Goal: Task Accomplishment & Management: Manage account settings

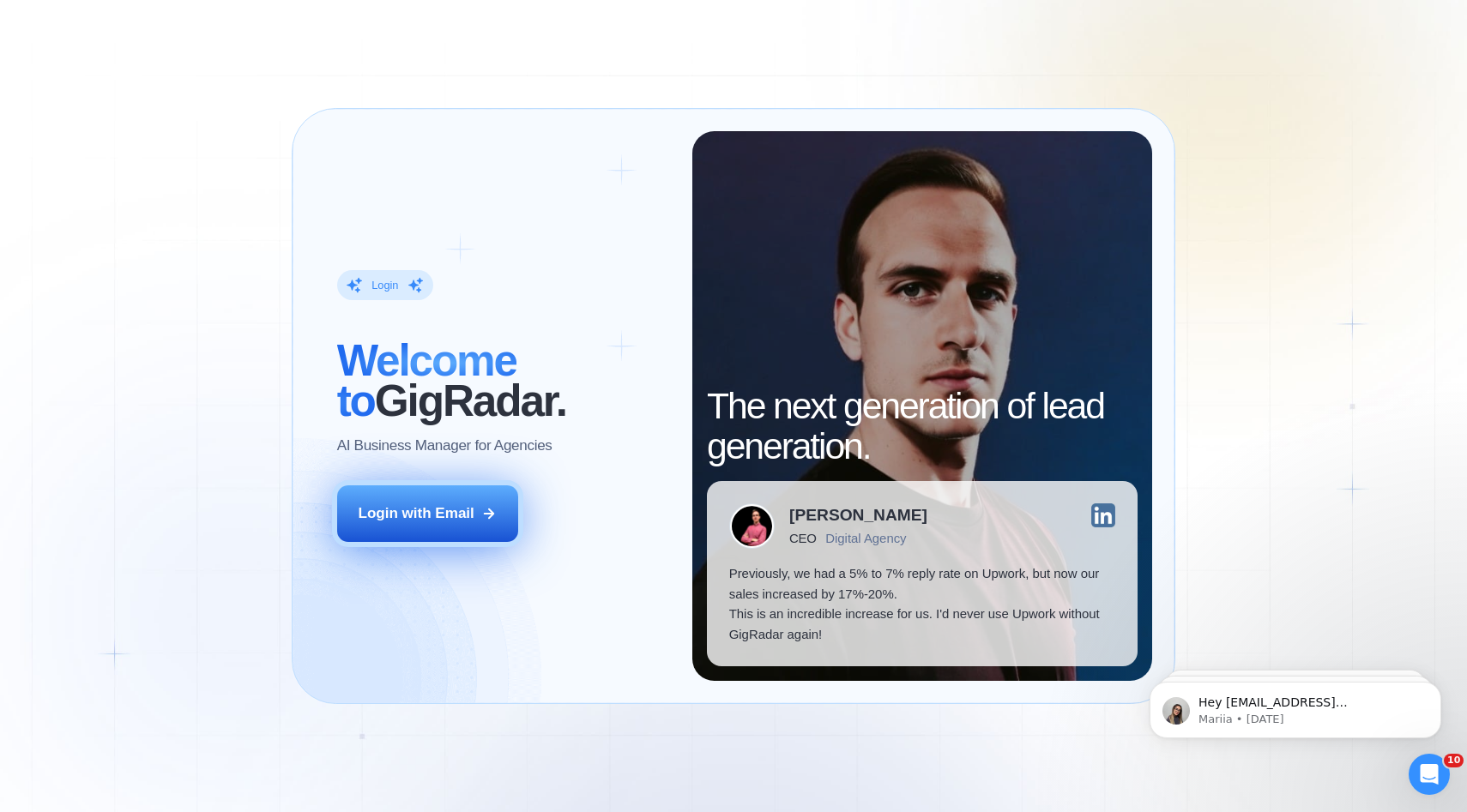
click at [503, 525] on button "Login with Email" at bounding box center [427, 513] width 182 height 56
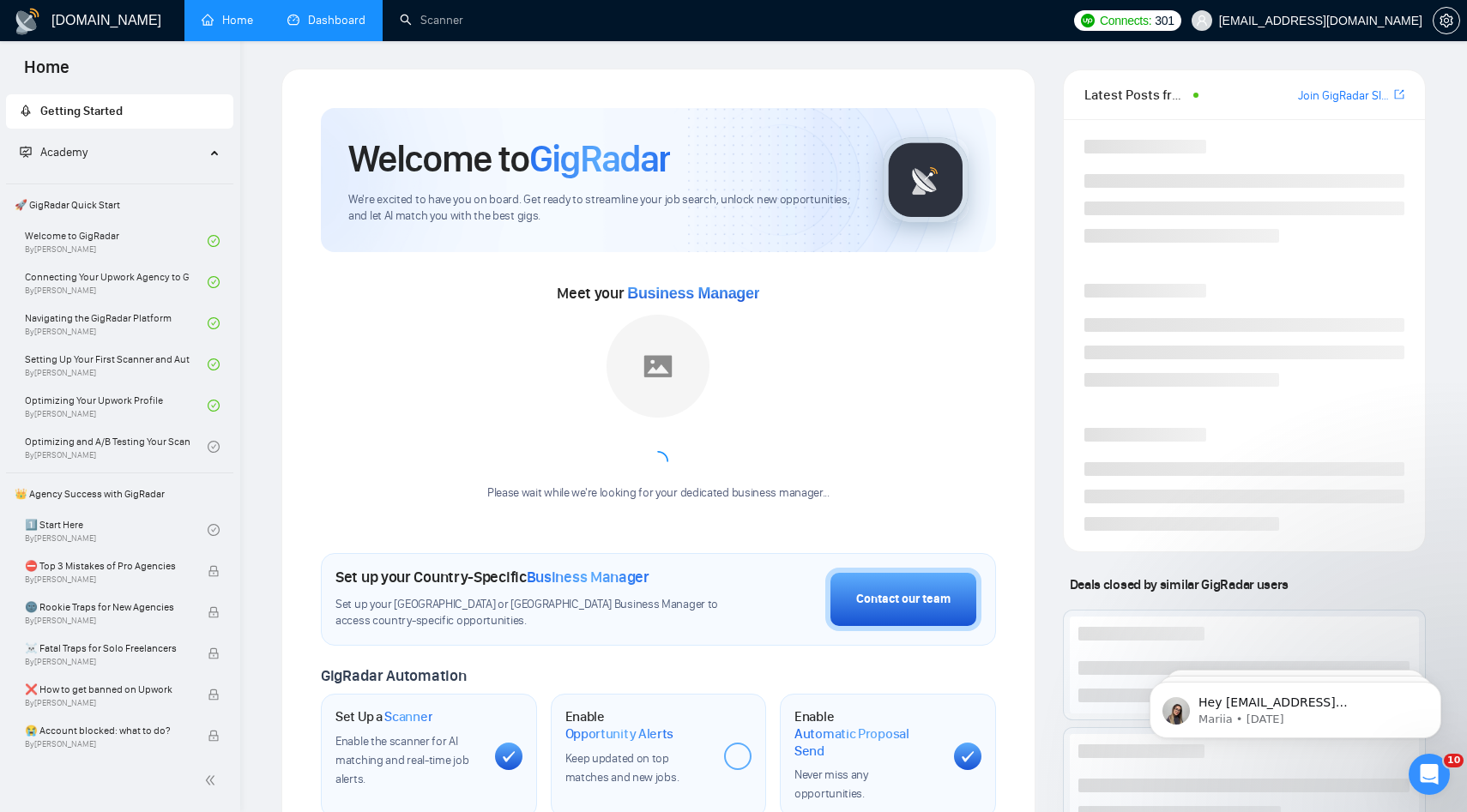
click at [345, 26] on link "Dashboard" at bounding box center [327, 20] width 78 height 15
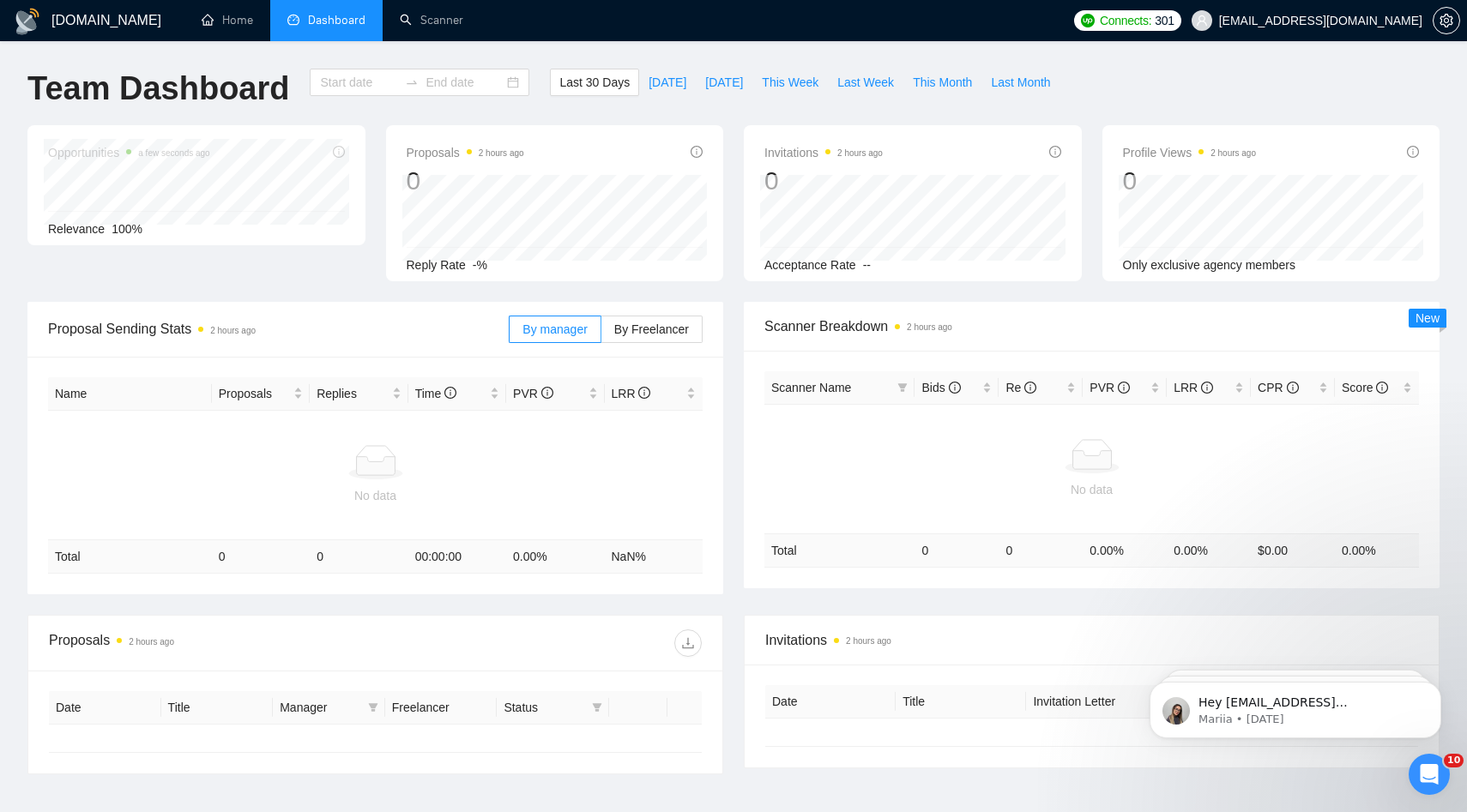
type input "2025-08-23"
type input "2025-09-22"
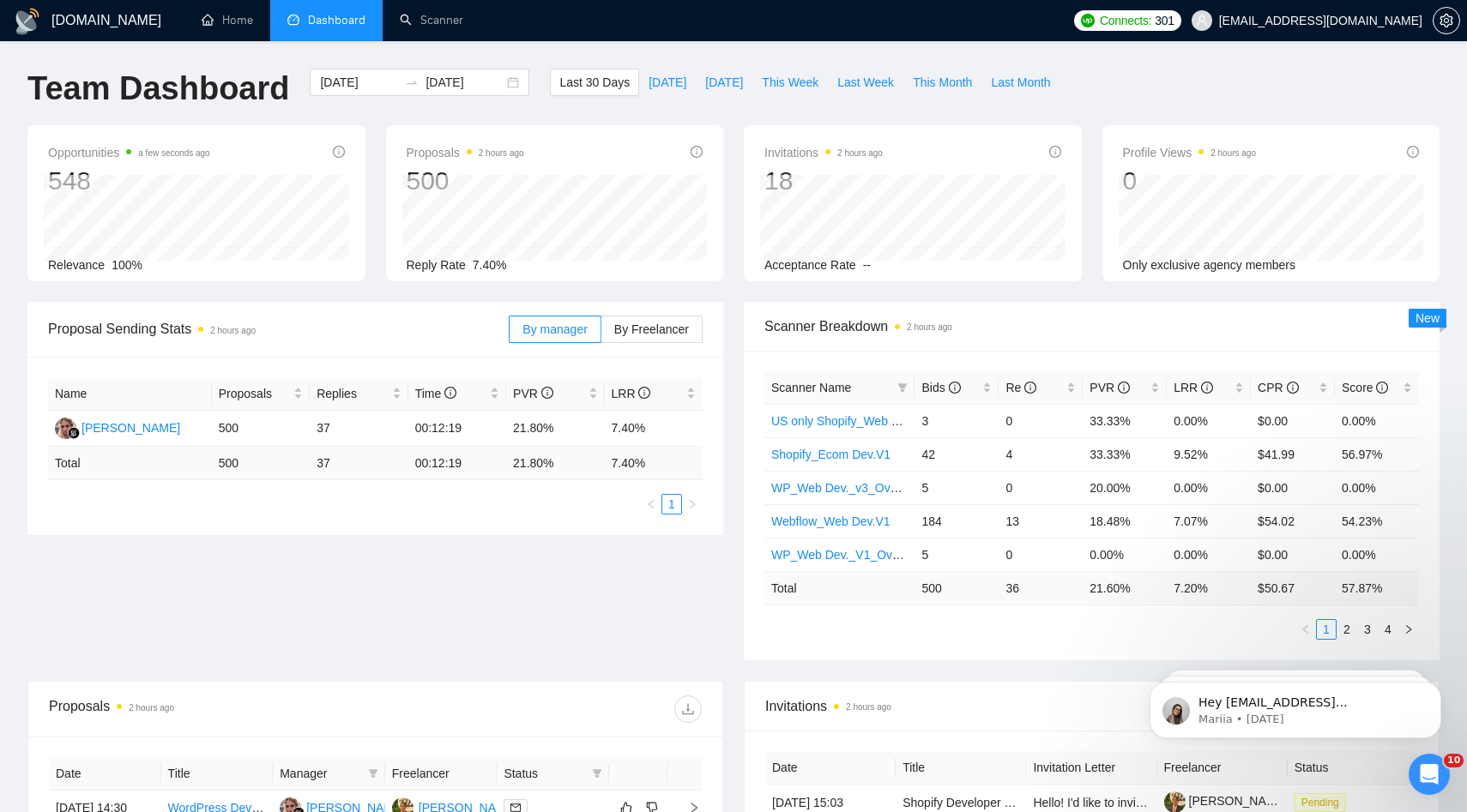
click at [660, 98] on div "Last 30 Days Today Yesterday This Week Last Week This Month Last Month" at bounding box center [804, 96] width 530 height 56
click at [672, 83] on button "Today" at bounding box center [667, 83] width 56 height 28
type input "2025-09-22"
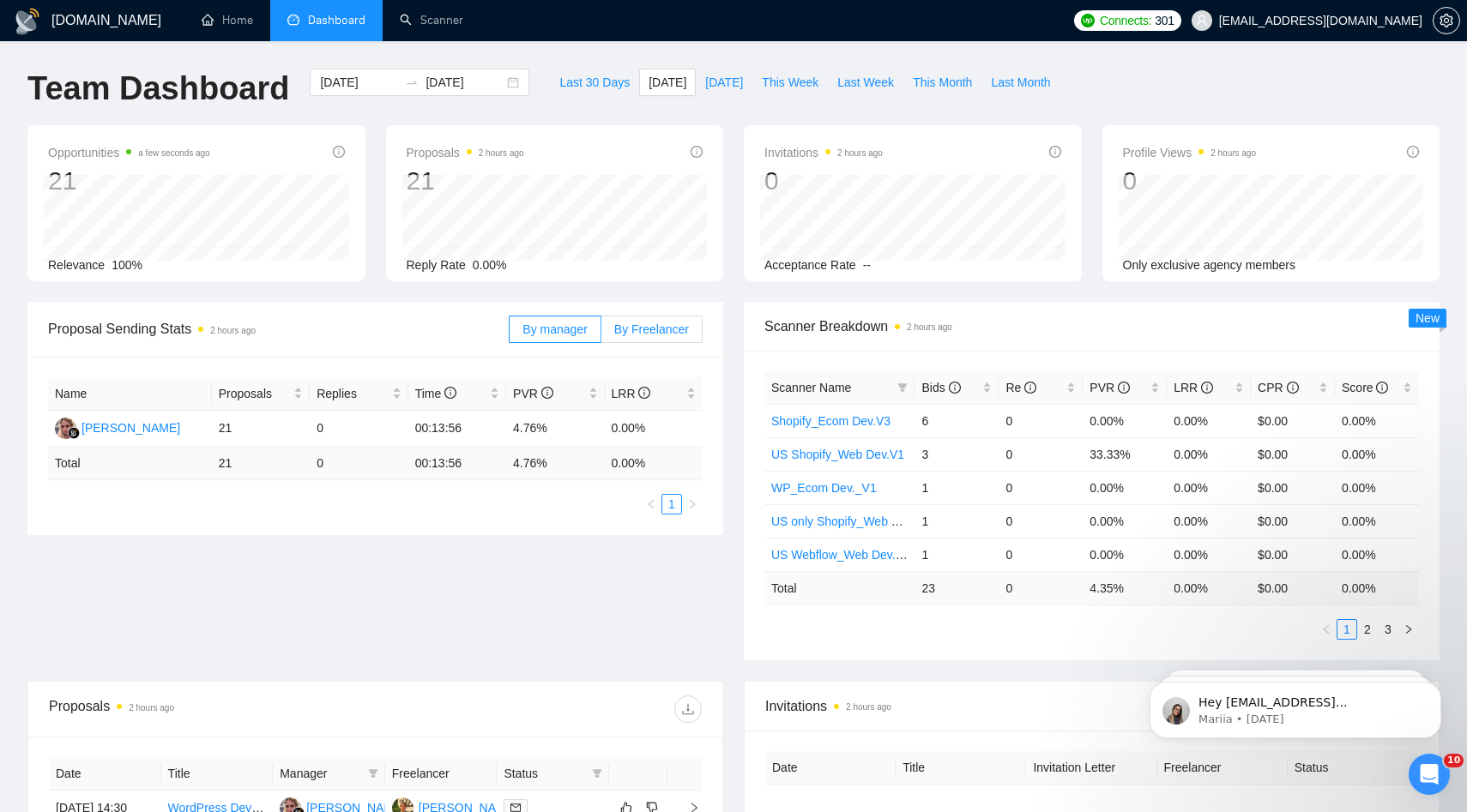
click at [672, 319] on label "By Freelancer" at bounding box center [651, 330] width 102 height 28
click at [601, 333] on input "By Freelancer" at bounding box center [601, 333] width 0 height 0
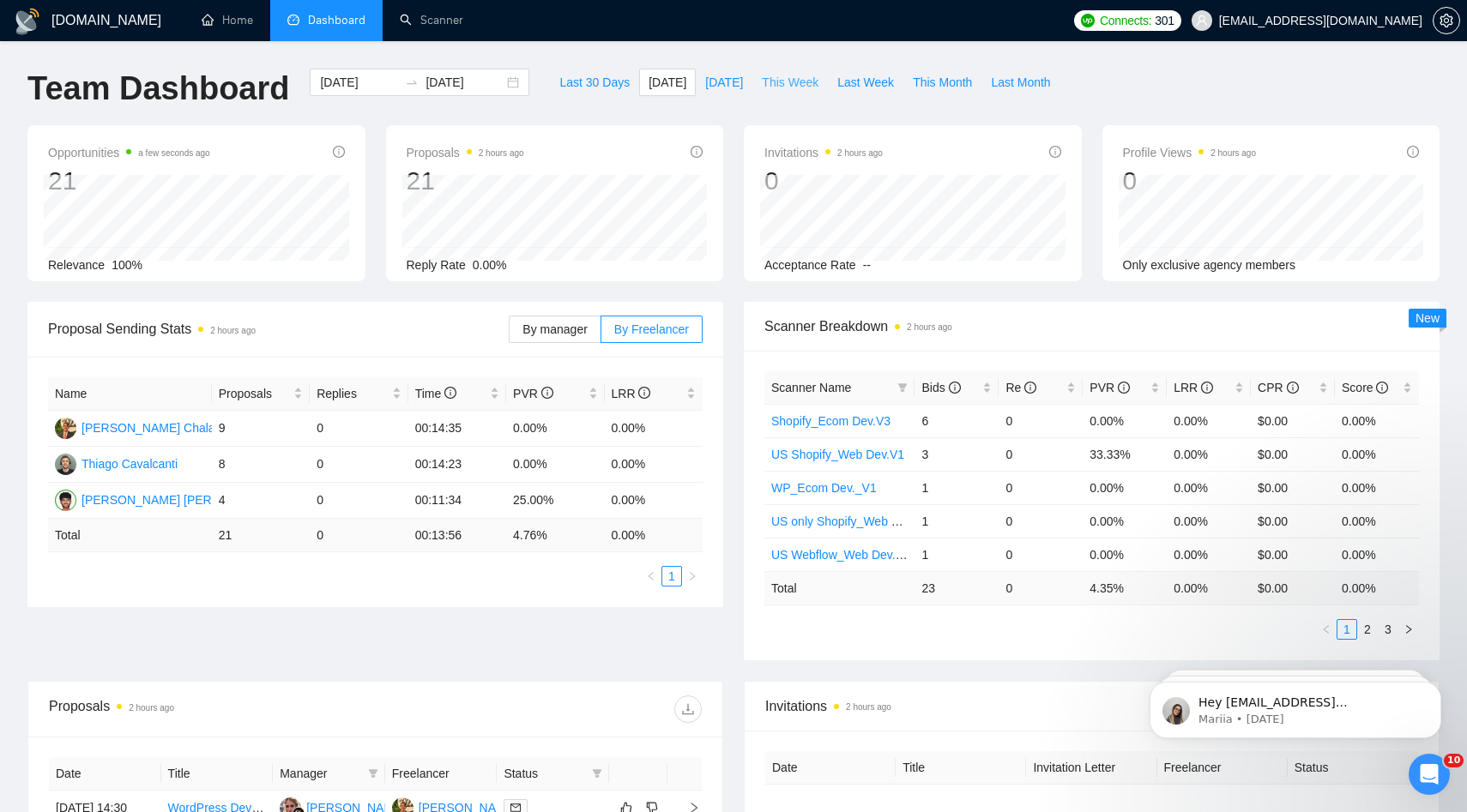
click at [780, 78] on span "This Week" at bounding box center [790, 83] width 56 height 19
type input "2025-09-28"
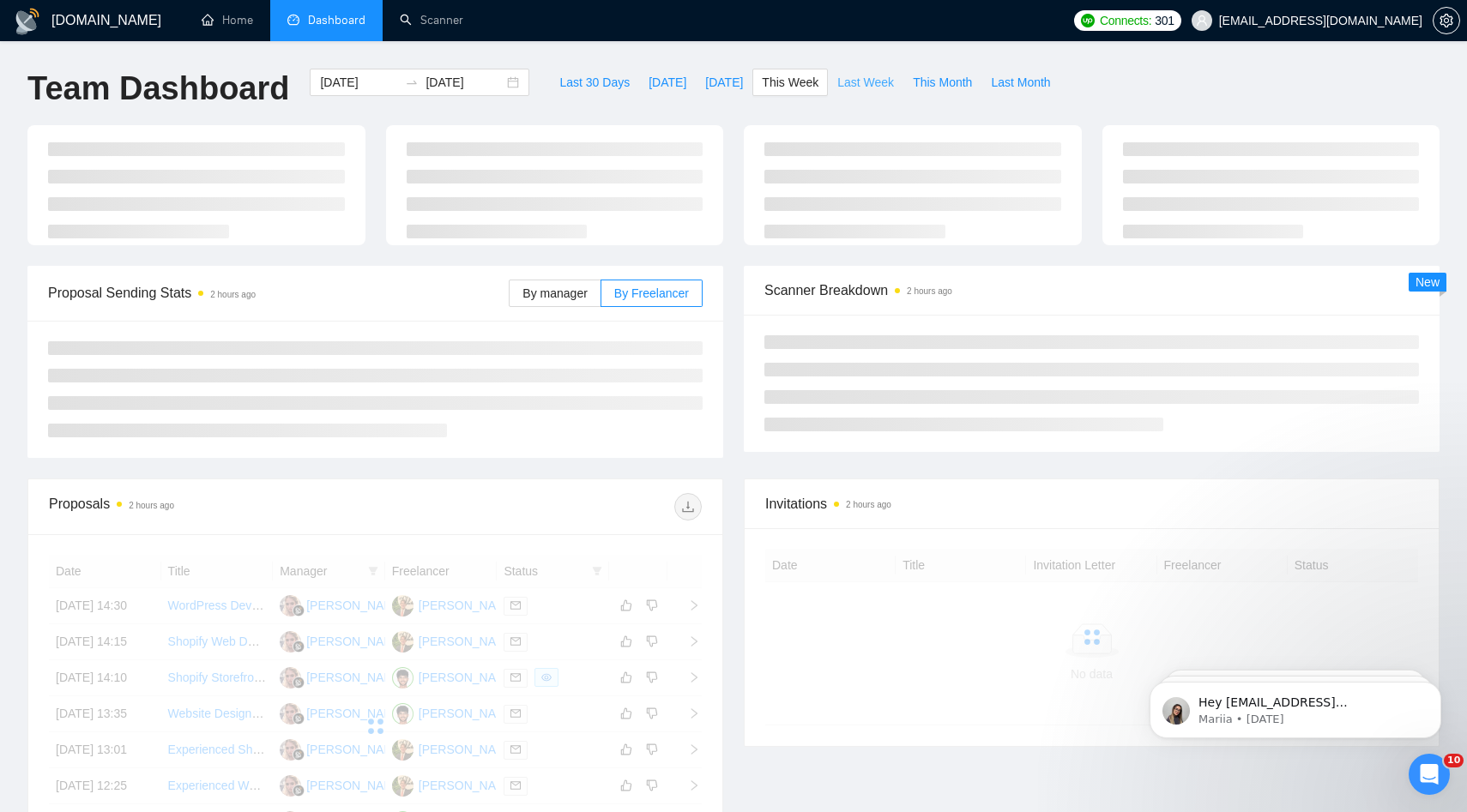
click at [862, 78] on span "Last Week" at bounding box center [865, 83] width 56 height 19
type input "2025-09-15"
type input "2025-09-21"
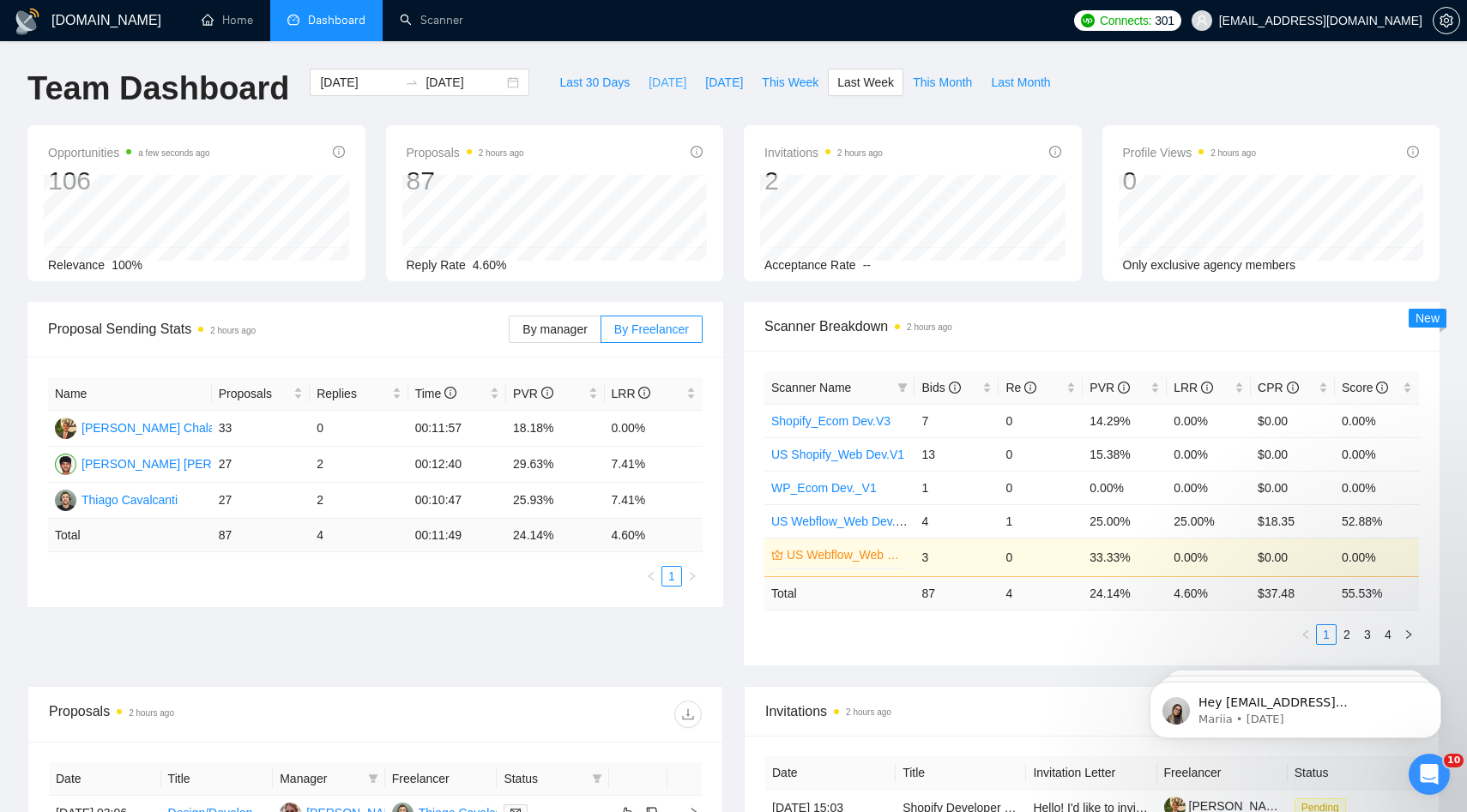
click at [652, 93] on button "Today" at bounding box center [667, 83] width 56 height 28
type input "2025-09-22"
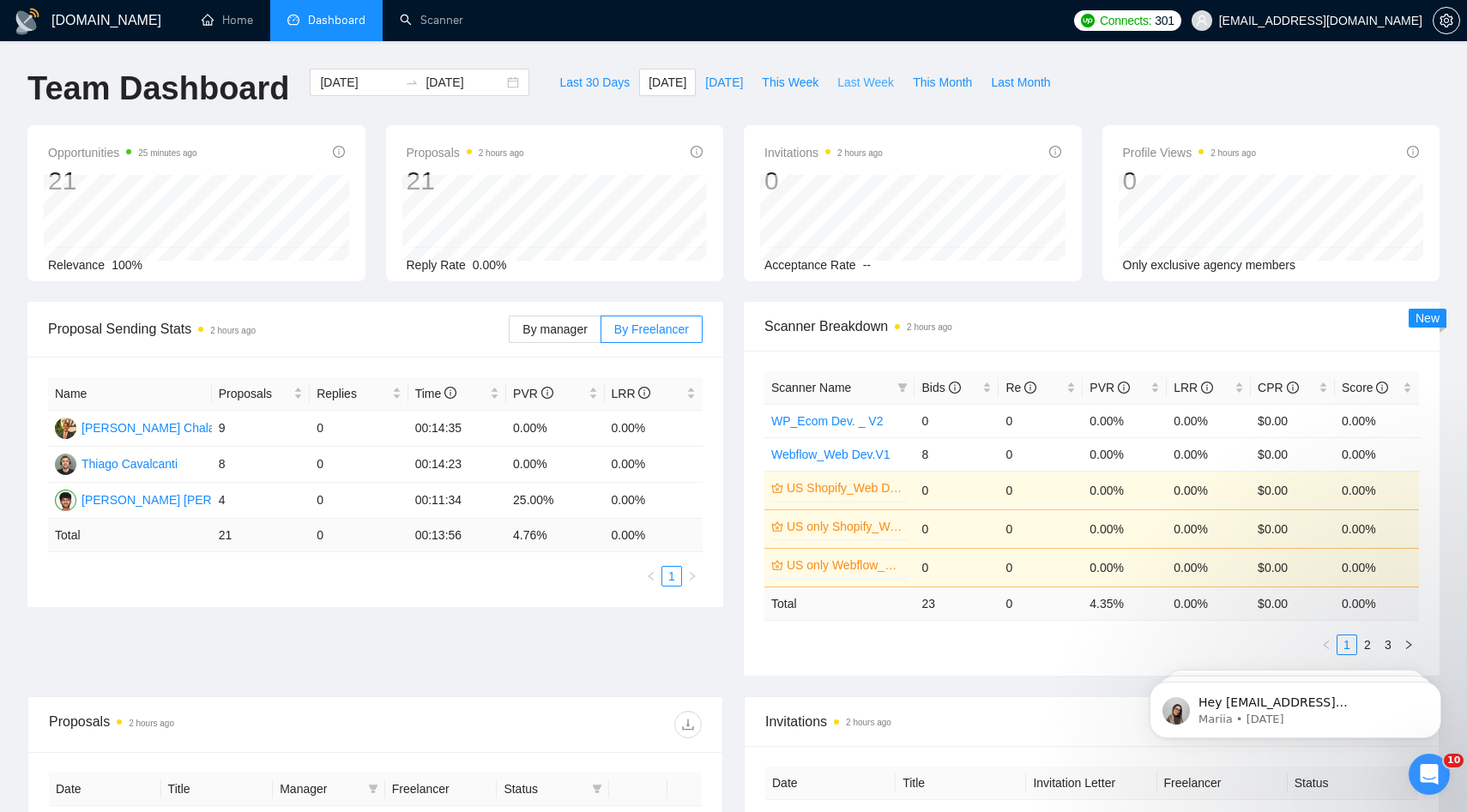
click at [844, 76] on span "Last Week" at bounding box center [865, 83] width 56 height 19
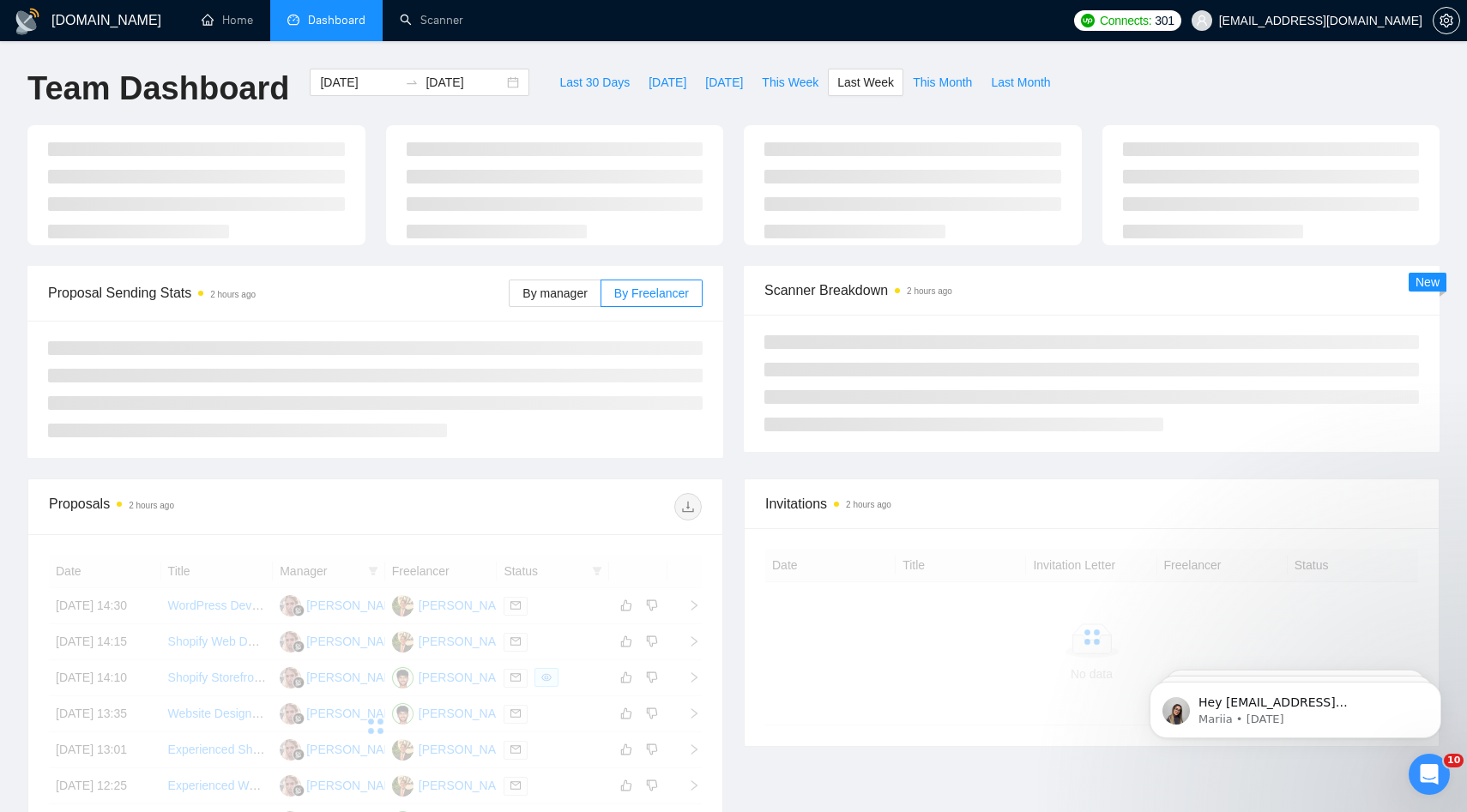
type input "2025-09-15"
type input "2025-09-21"
click at [393, 89] on div "2025-09-15 2025-09-21" at bounding box center [420, 83] width 220 height 28
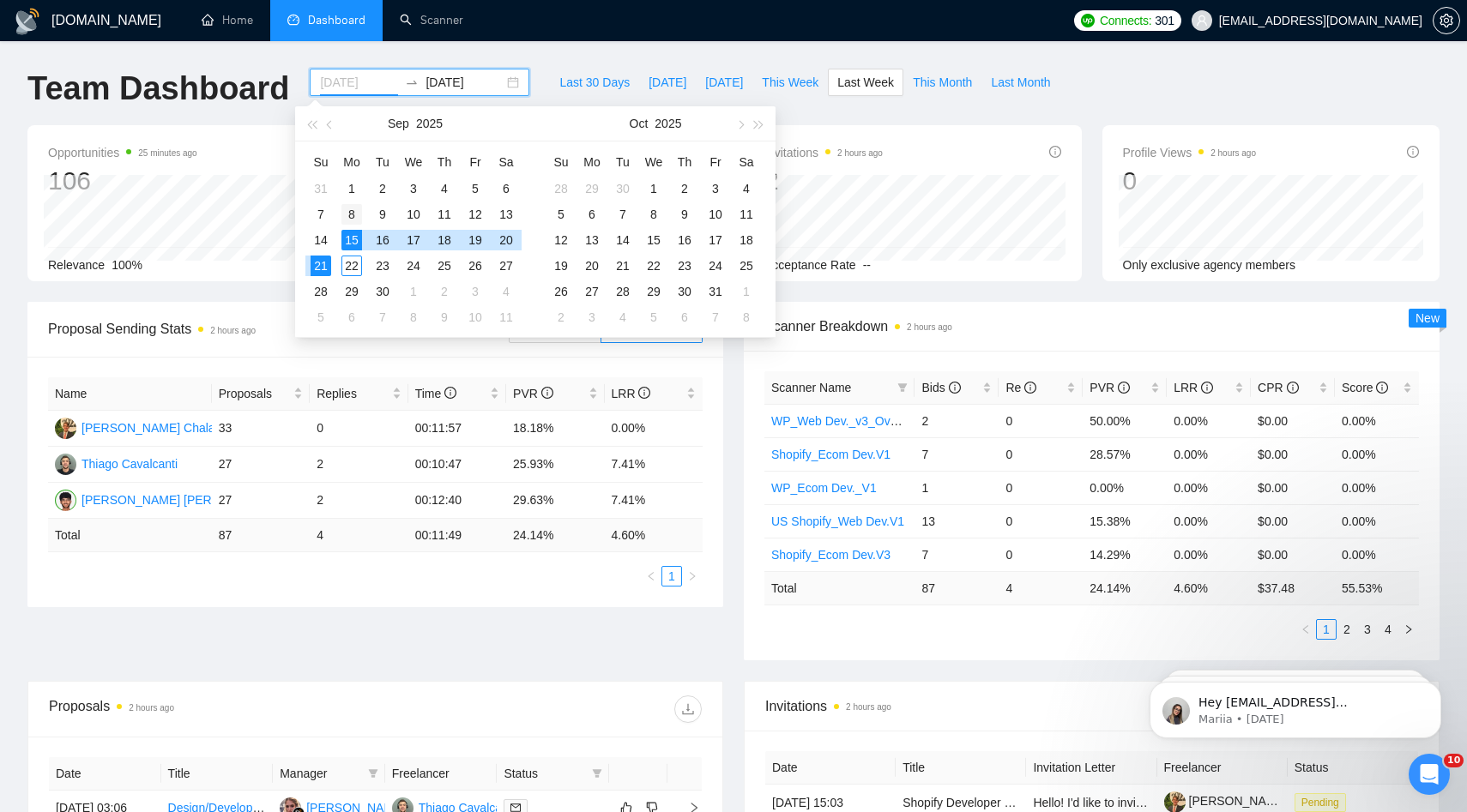
type input "2025-09-08"
click at [355, 215] on div "8" at bounding box center [352, 215] width 21 height 21
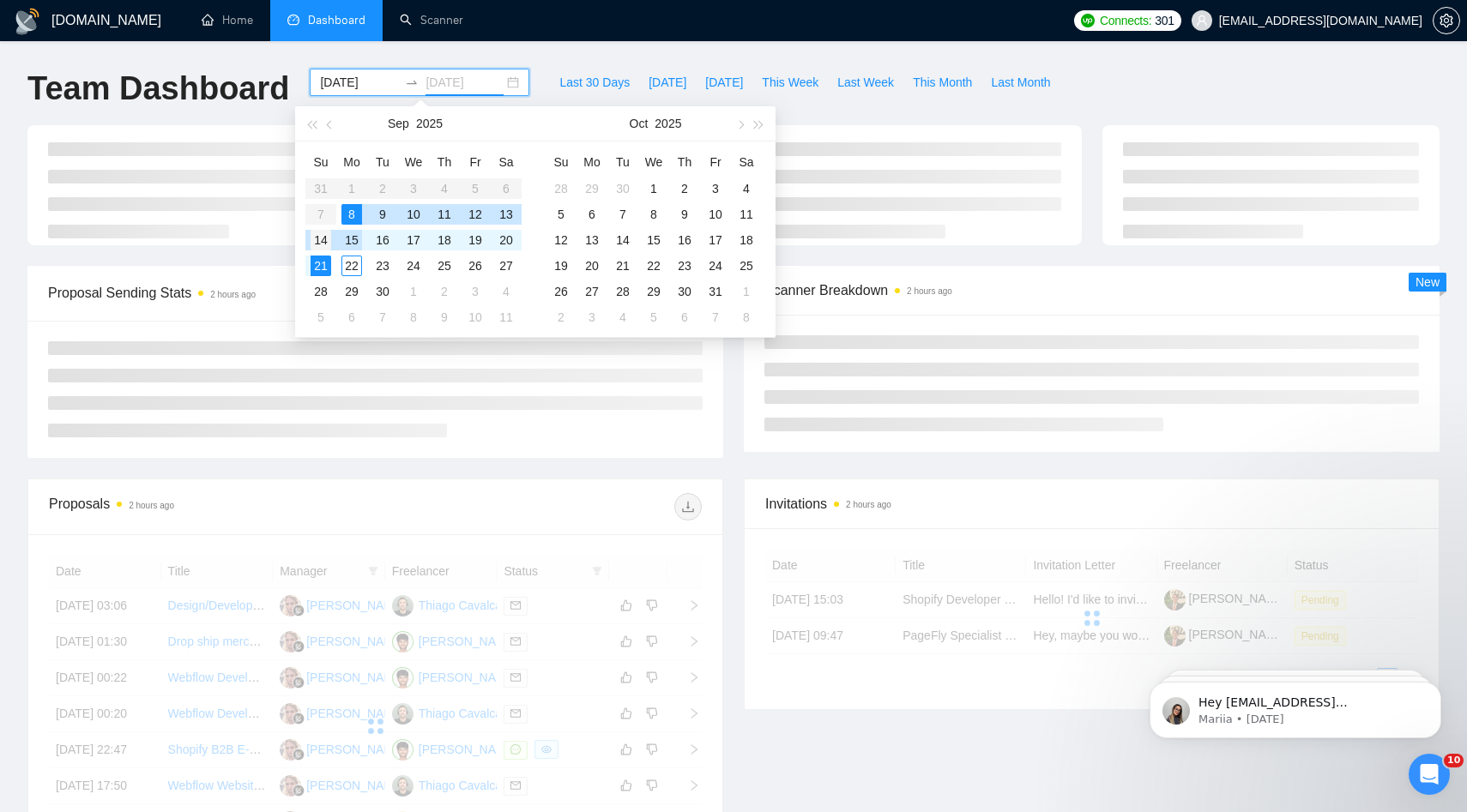
type input "2025-09-14"
click at [333, 237] on td "14" at bounding box center [321, 241] width 31 height 26
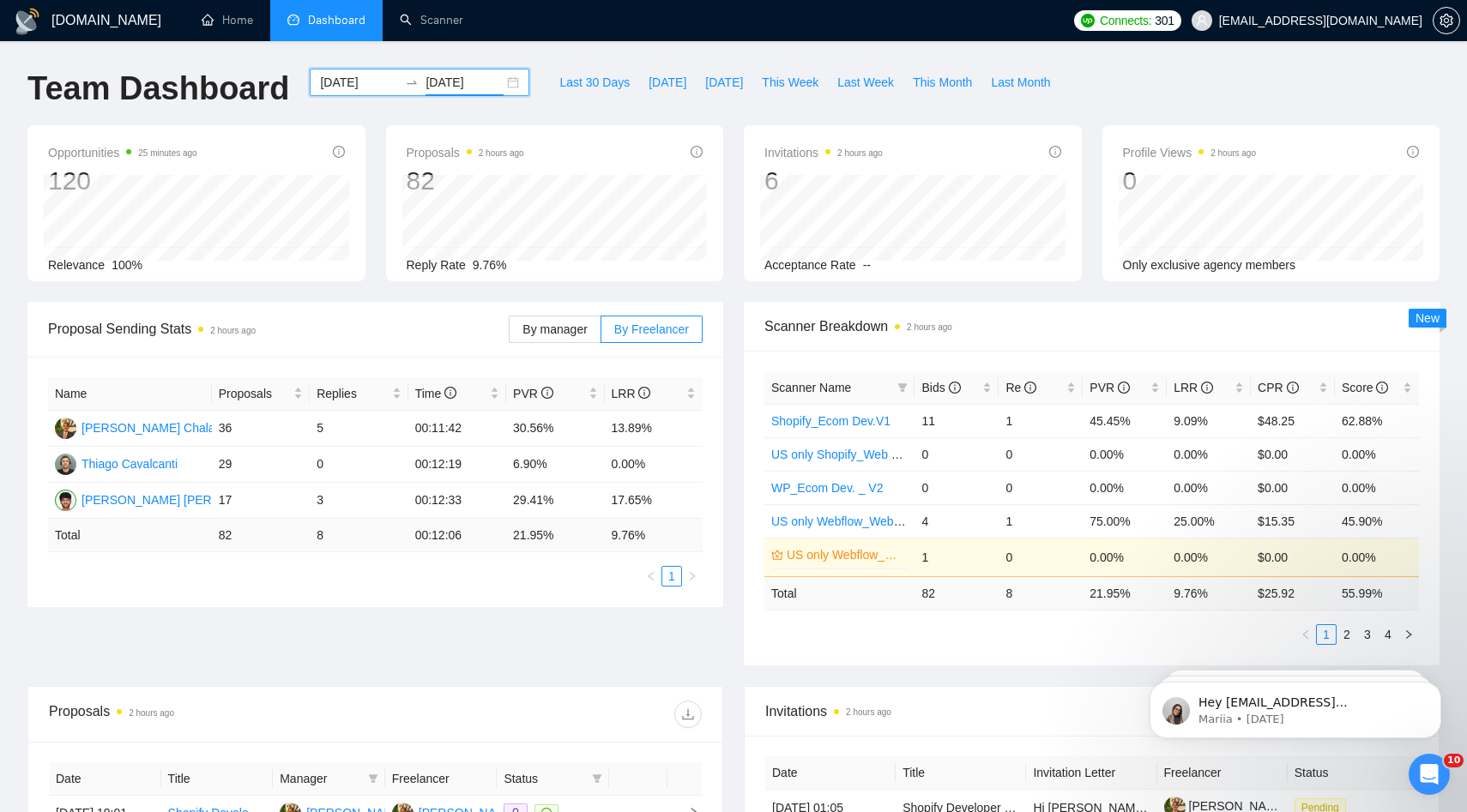
click at [348, 83] on input "2025-09-08" at bounding box center [359, 83] width 78 height 19
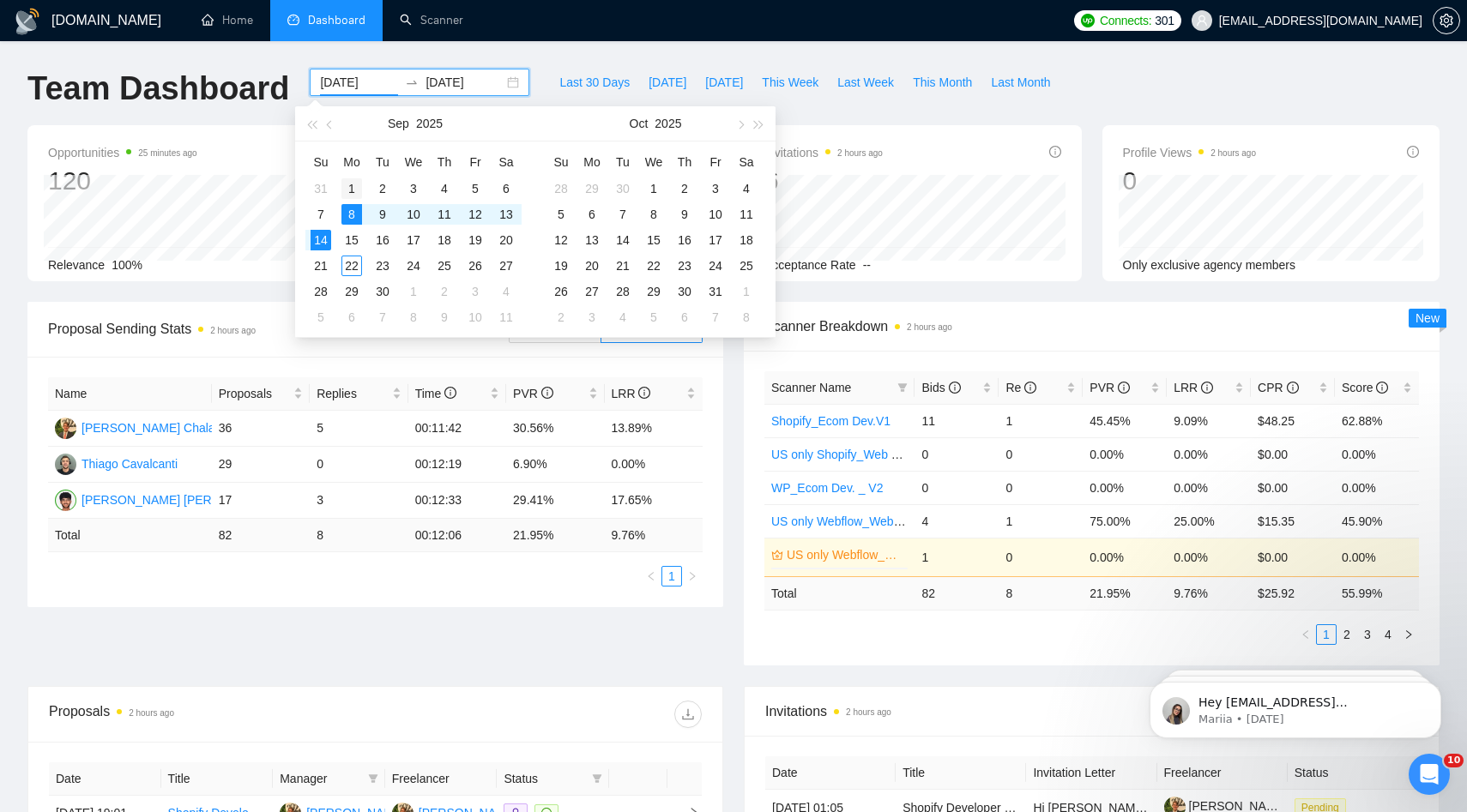
type input "2025-09-01"
click at [354, 191] on div "1" at bounding box center [352, 188] width 21 height 21
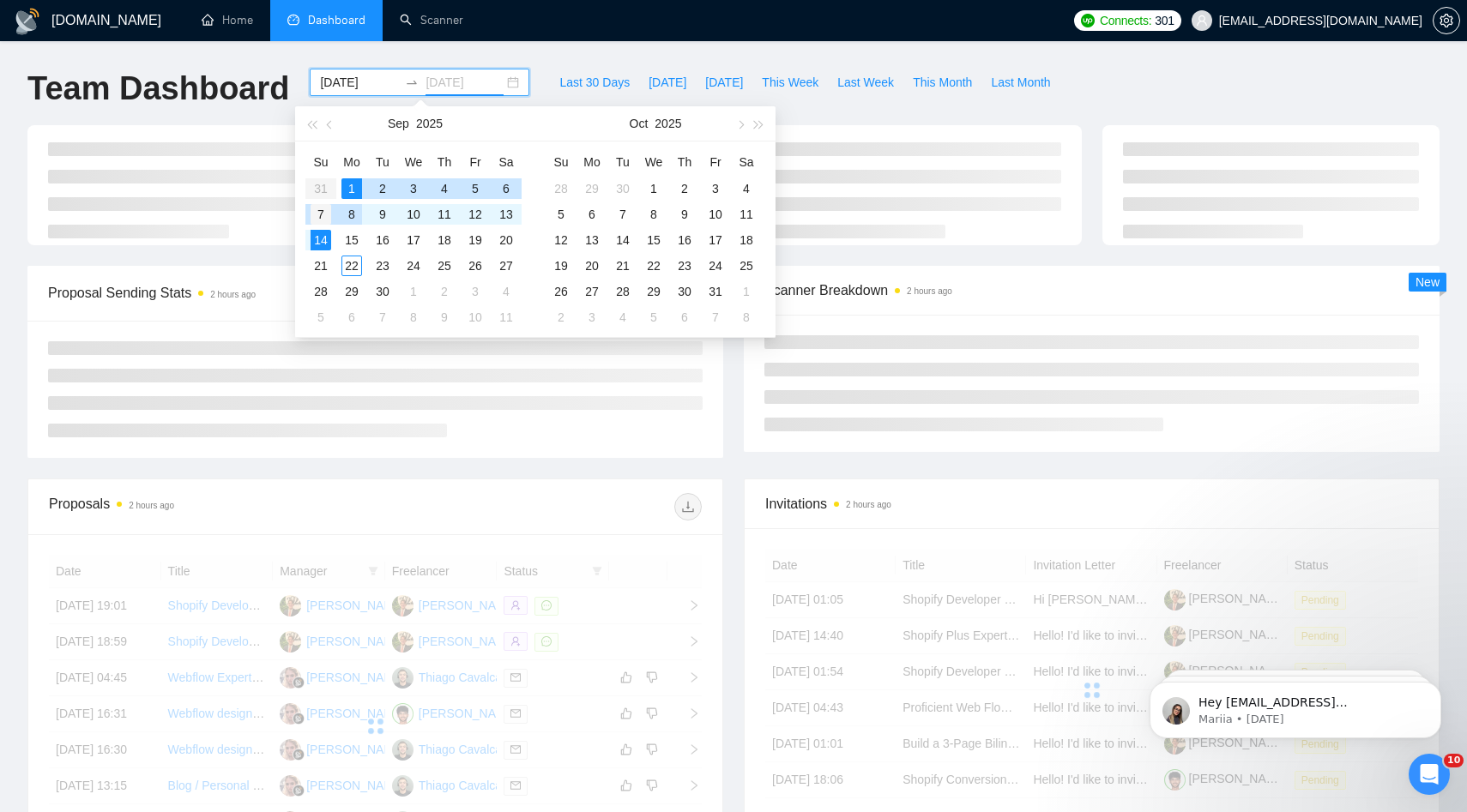
type input "2025-09-07"
click at [330, 210] on div "7" at bounding box center [321, 215] width 21 height 21
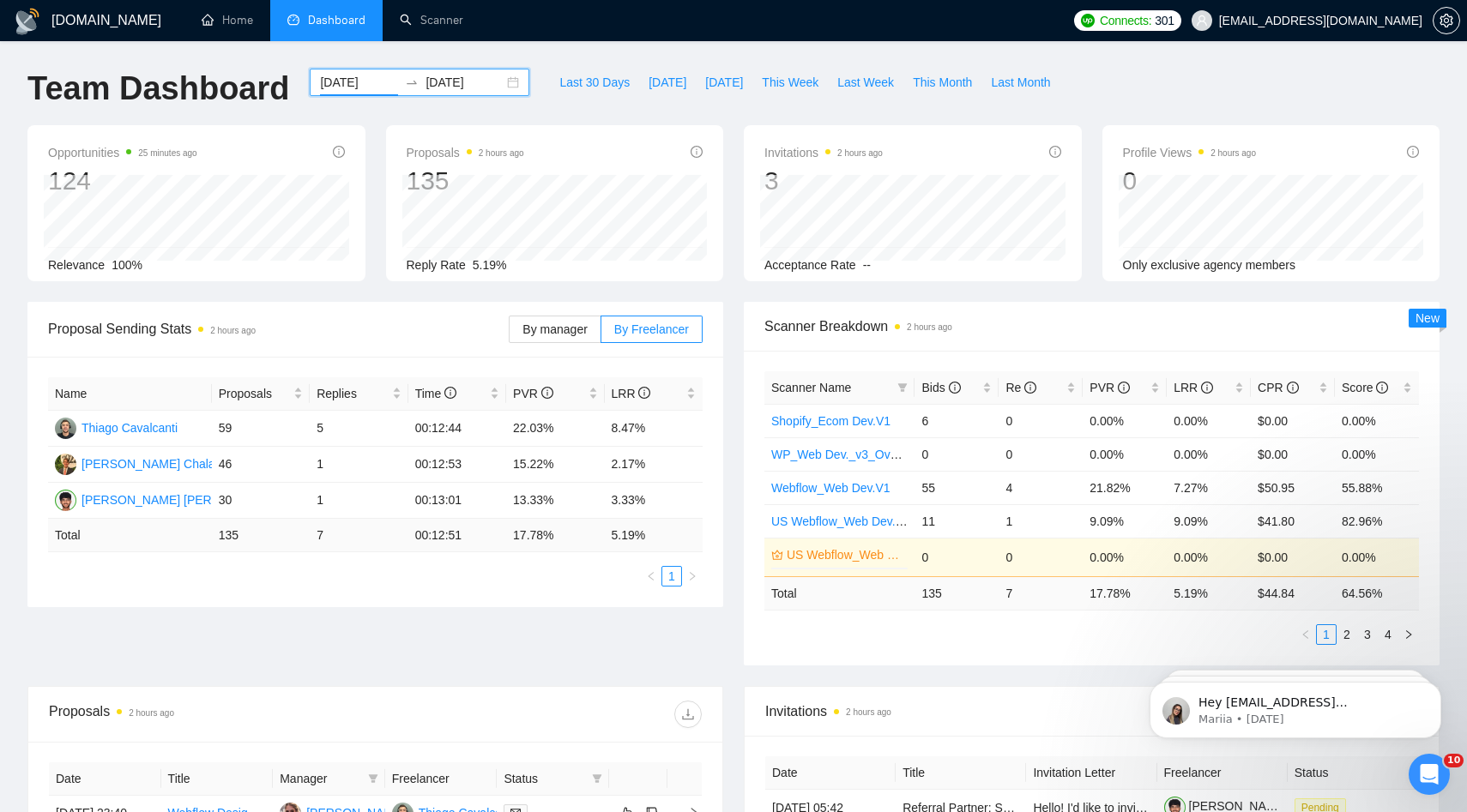
click at [375, 89] on input "2025-09-01" at bounding box center [359, 83] width 78 height 19
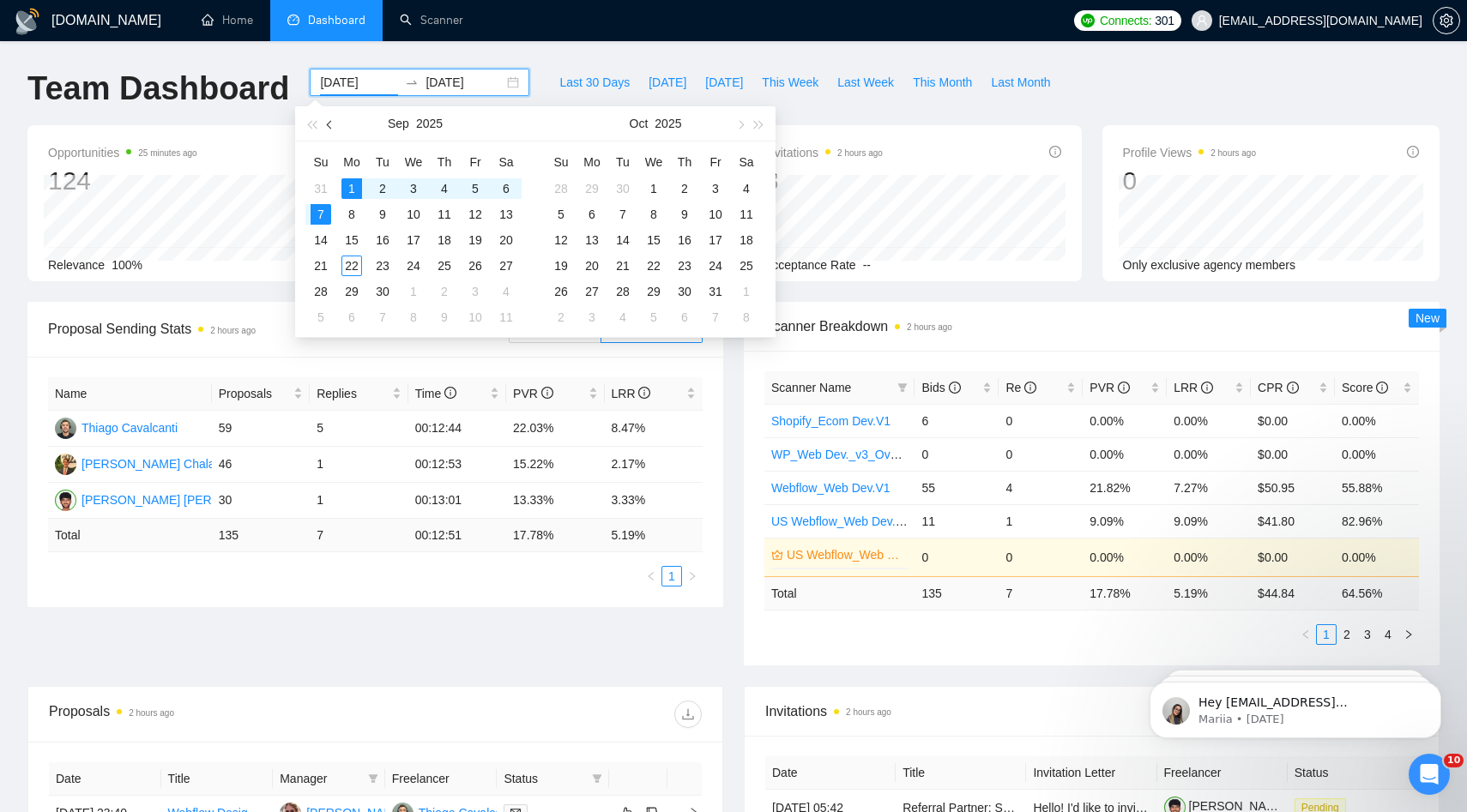
click at [334, 126] on button "button" at bounding box center [330, 123] width 19 height 35
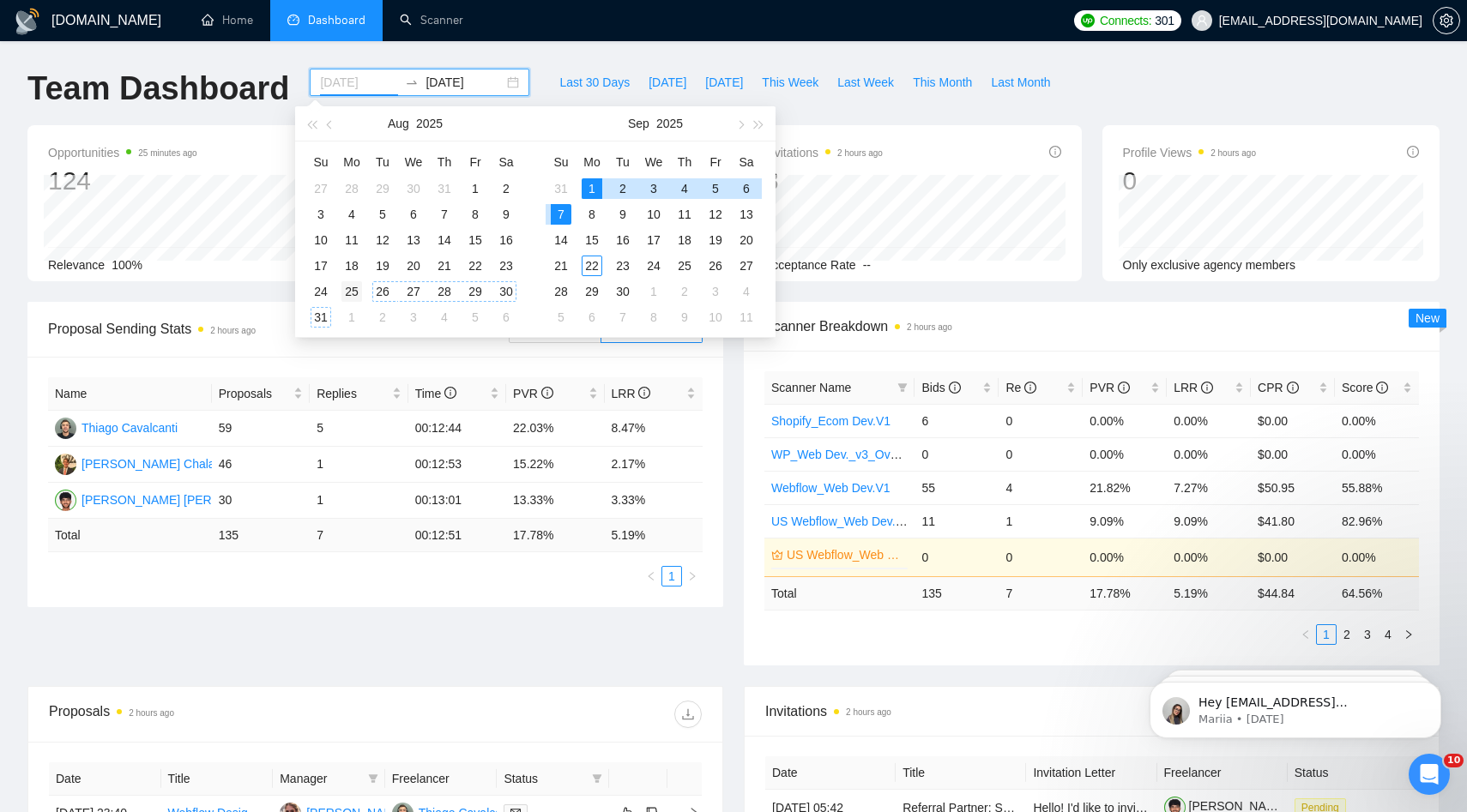
type input "2025-08-25"
click at [356, 293] on div "25" at bounding box center [352, 292] width 21 height 21
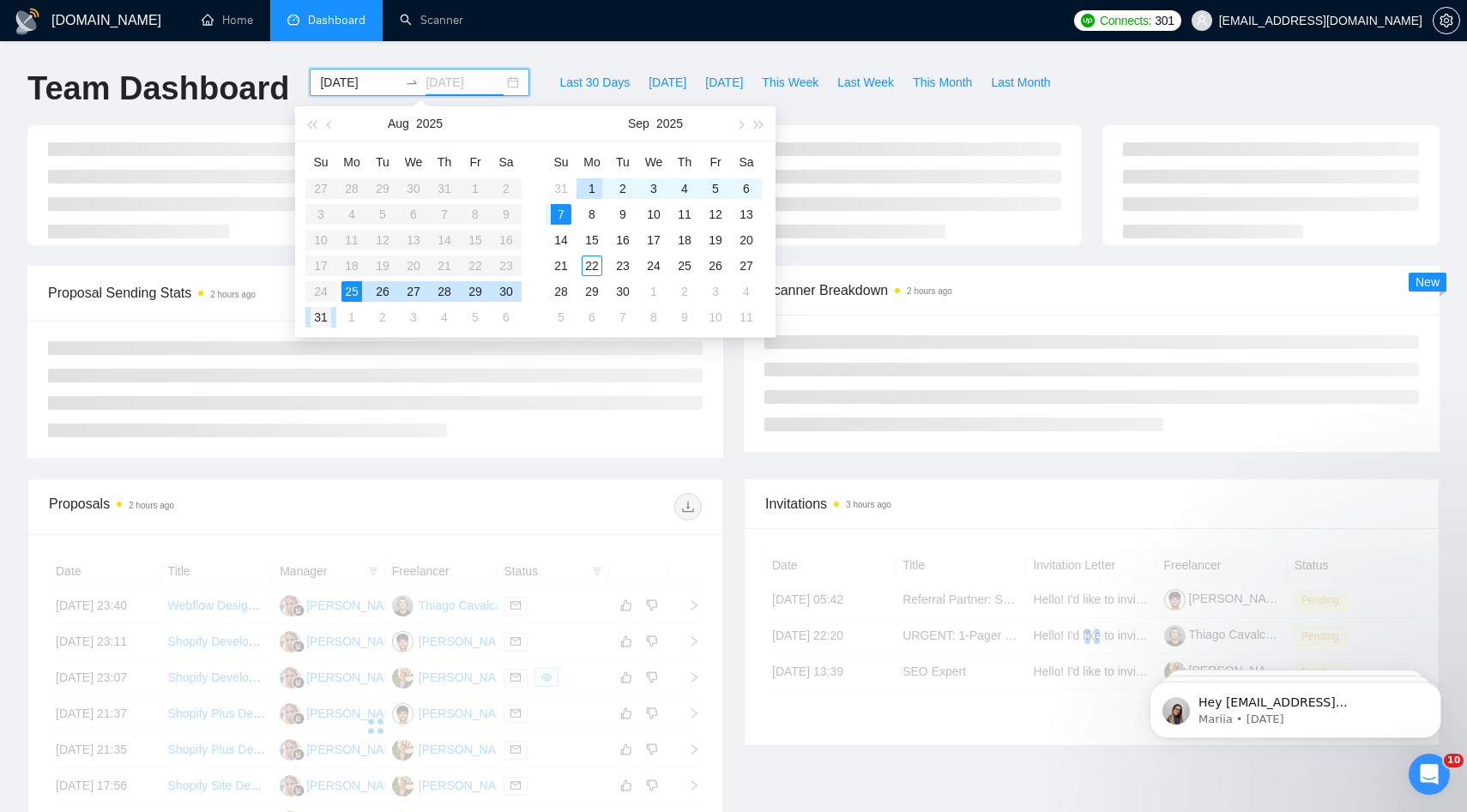
type input "2025-08-31"
click at [328, 318] on div "31" at bounding box center [321, 318] width 21 height 21
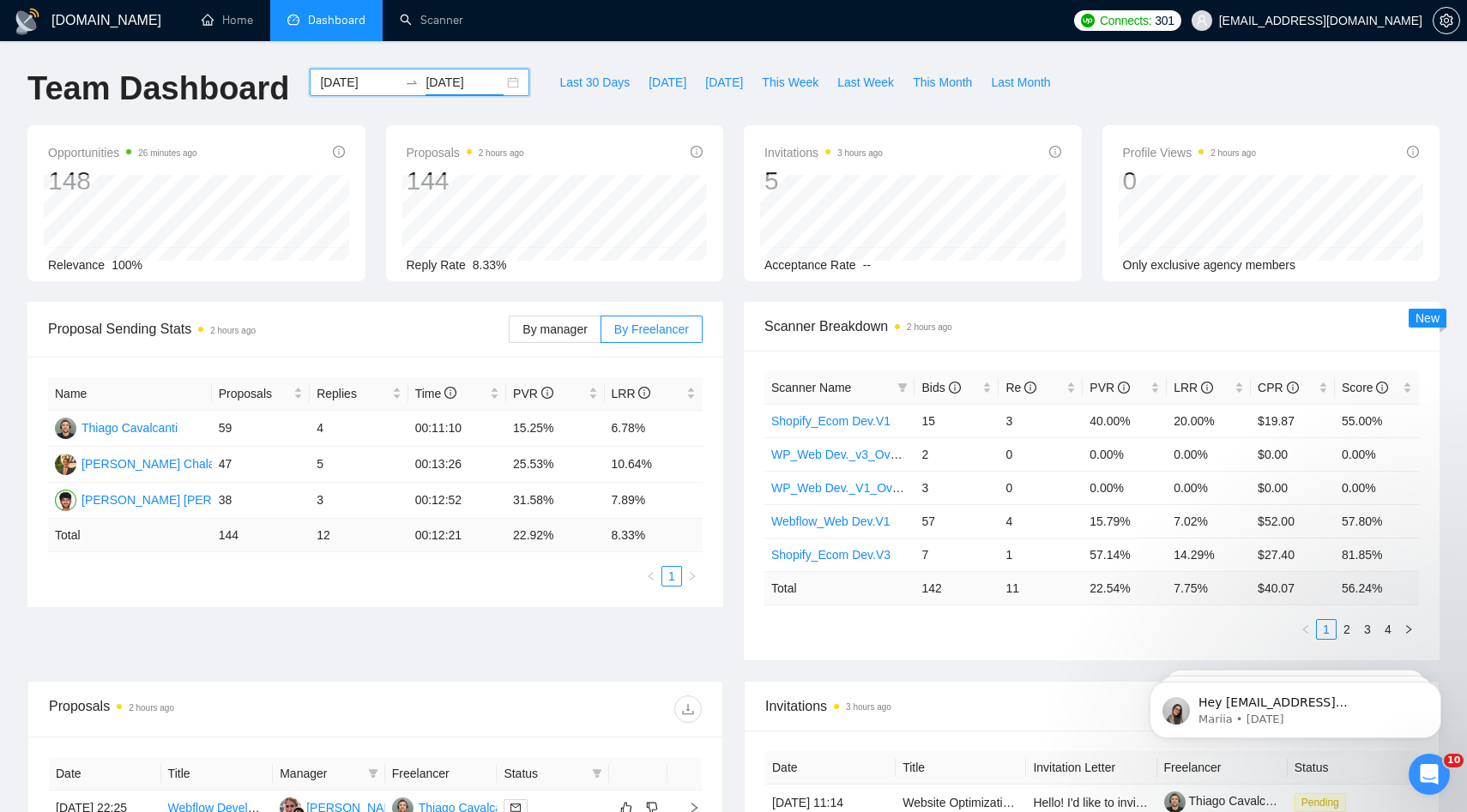
click at [354, 86] on input "2025-08-25" at bounding box center [359, 83] width 78 height 19
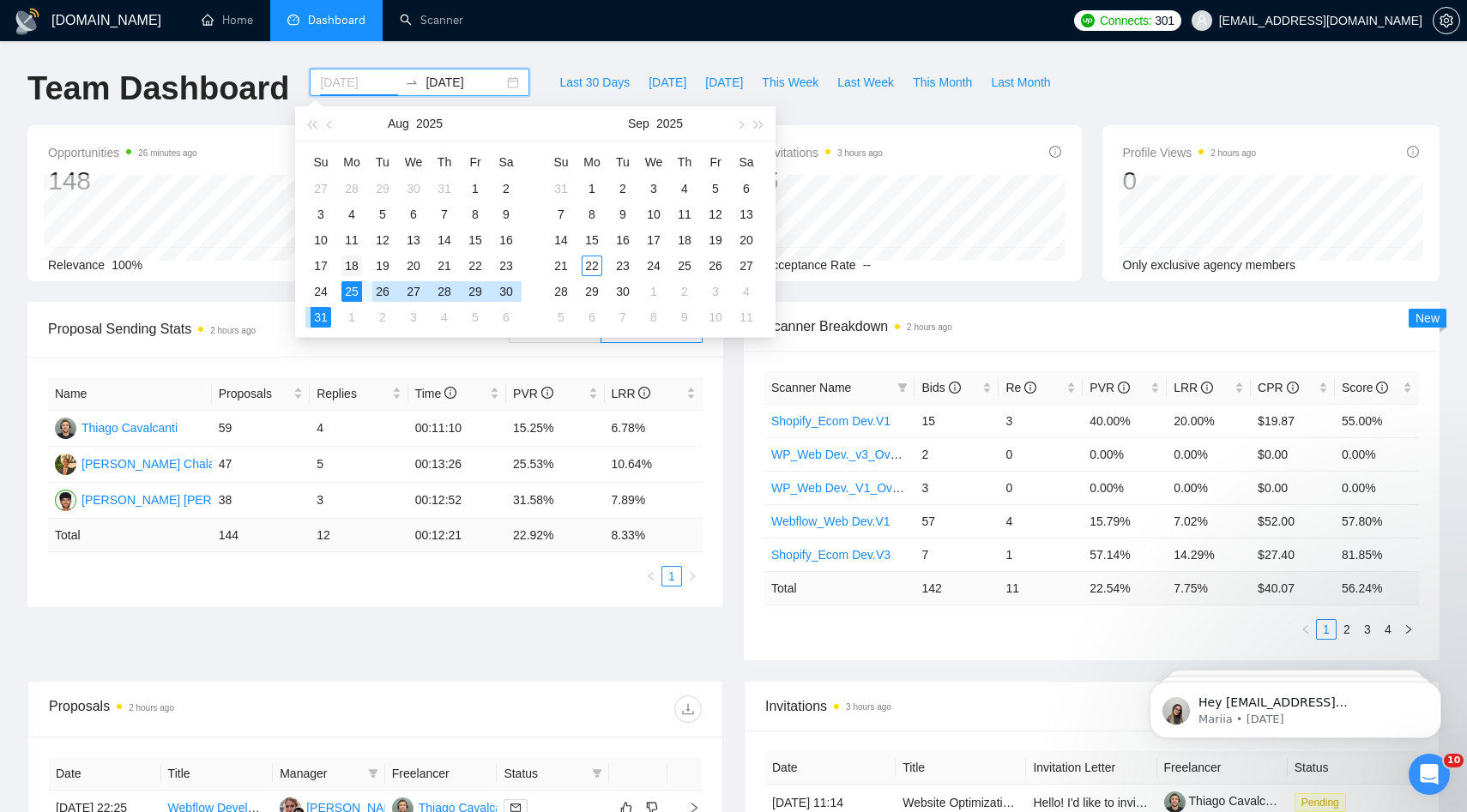
type input "2025-08-18"
click at [360, 274] on div "18" at bounding box center [352, 266] width 21 height 21
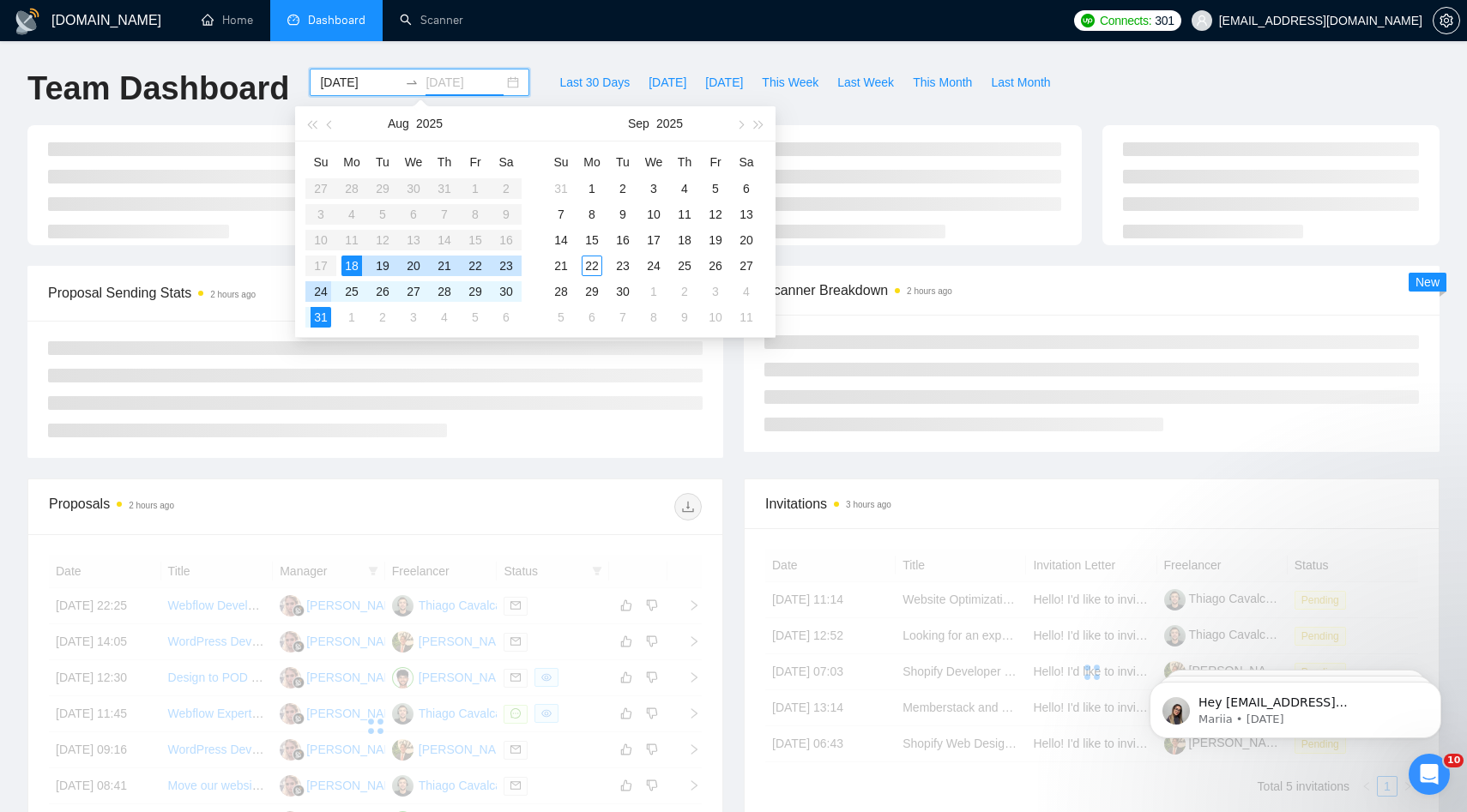
click at [330, 292] on div "24" at bounding box center [321, 292] width 21 height 21
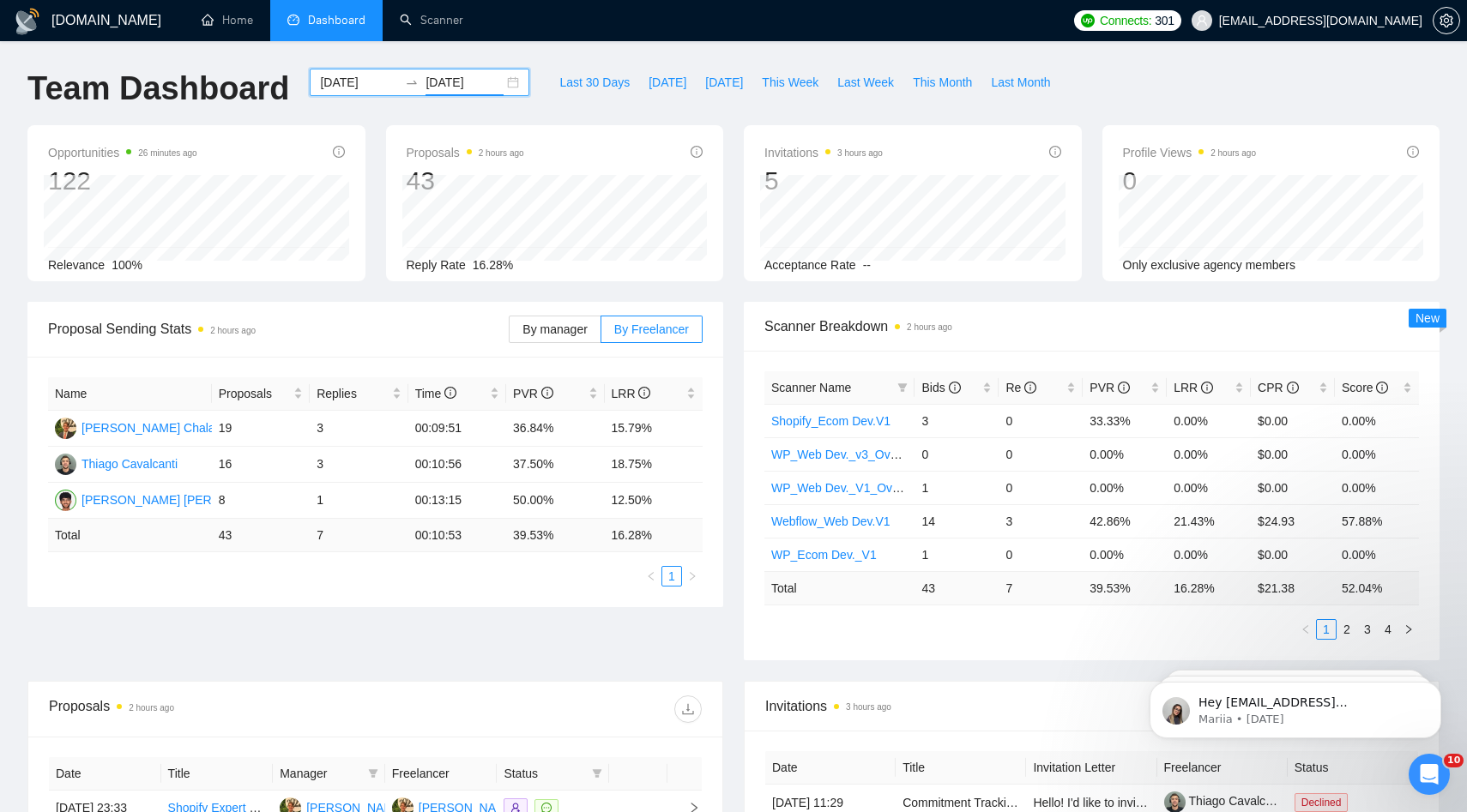
click at [437, 88] on input "2025-08-24" at bounding box center [465, 83] width 78 height 19
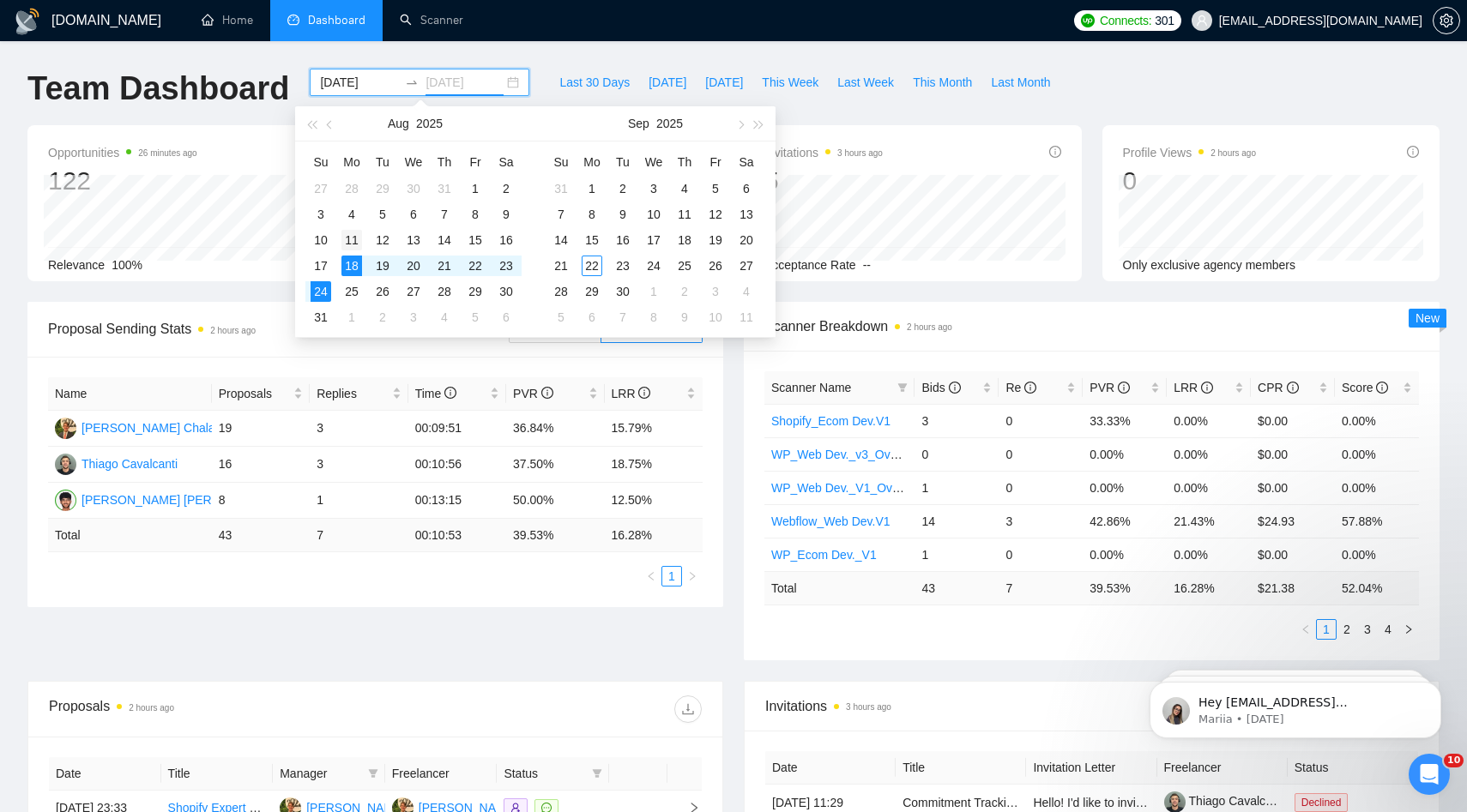
type input "2025-08-11"
click at [348, 244] on div "11" at bounding box center [352, 241] width 21 height 21
click at [320, 271] on table "Su Mo Tu We Th Fr Sa 27 28 29 30 31 1 2 3 4 5 6 7 8 9 10 11 12 13 14 15 16 17 1…" at bounding box center [413, 239] width 216 height 182
click at [321, 268] on table "Su Mo Tu We Th Fr Sa 27 28 29 30 31 1 2 3 4 5 6 7 8 9 10 11 12 13 14 15 16 17 1…" at bounding box center [413, 239] width 216 height 182
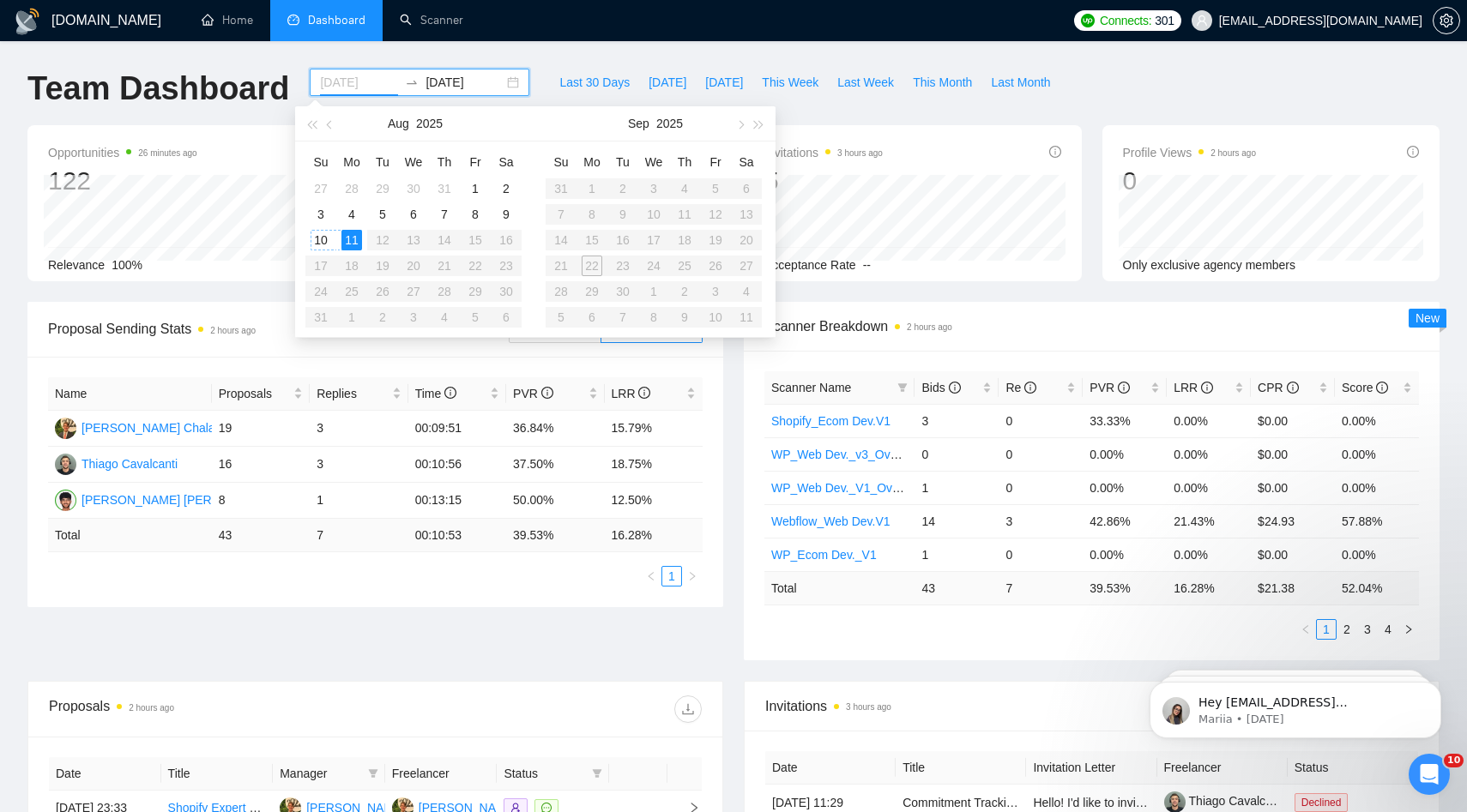
type input "2025-07-30"
type input "2025-08-18"
type input "2025-08-24"
click at [875, 106] on div "Last 30 Days Today Yesterday This Week Last Week This Month Last Month" at bounding box center [804, 96] width 530 height 56
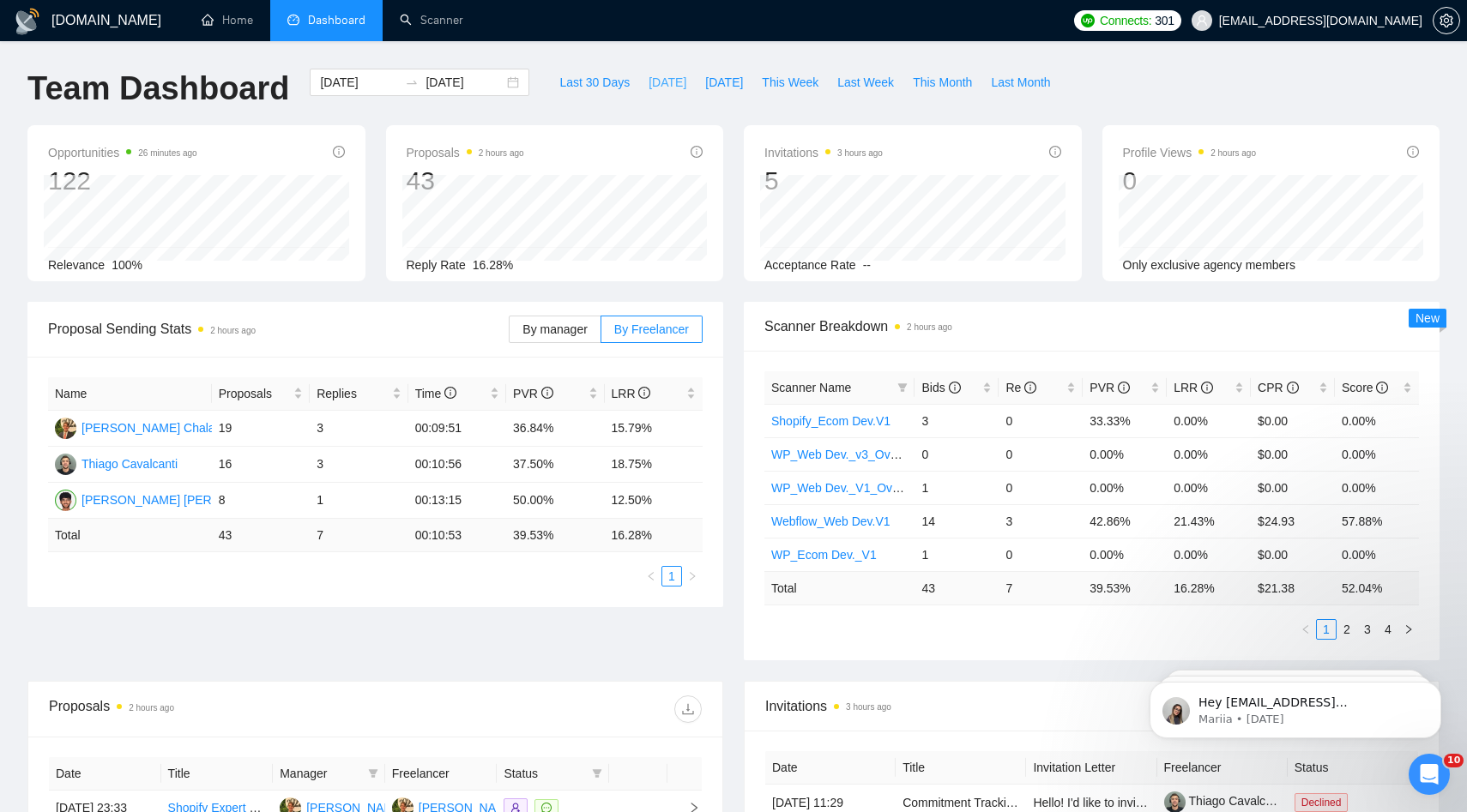
click at [658, 83] on span "Today" at bounding box center [667, 83] width 37 height 19
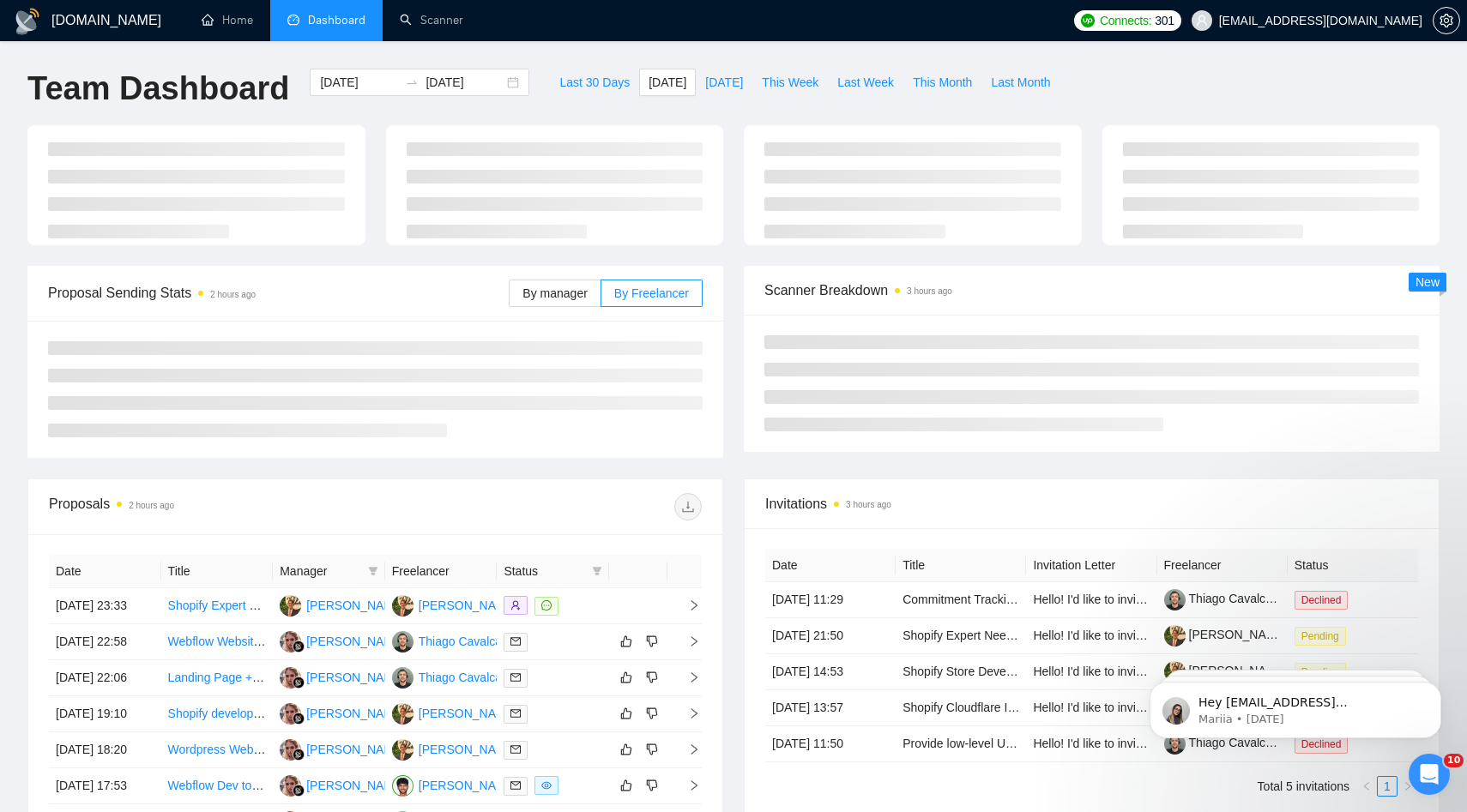
type input "2025-09-22"
